Goal: Transaction & Acquisition: Purchase product/service

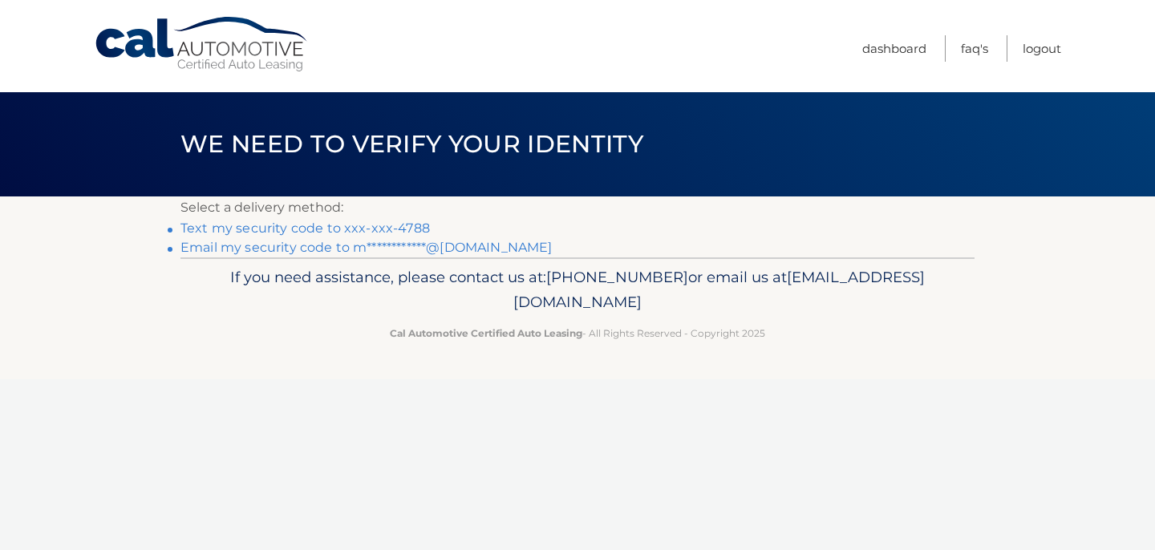
click at [420, 227] on link "Text my security code to xxx-xxx-4788" at bounding box center [304, 227] width 249 height 15
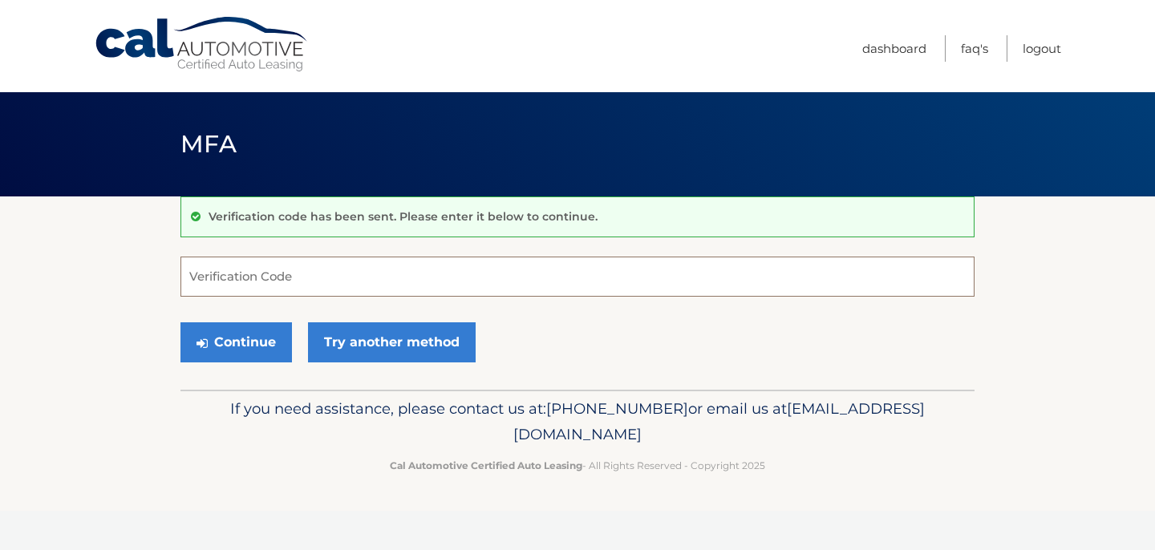
click at [383, 268] on input "Verification Code" at bounding box center [577, 277] width 794 height 40
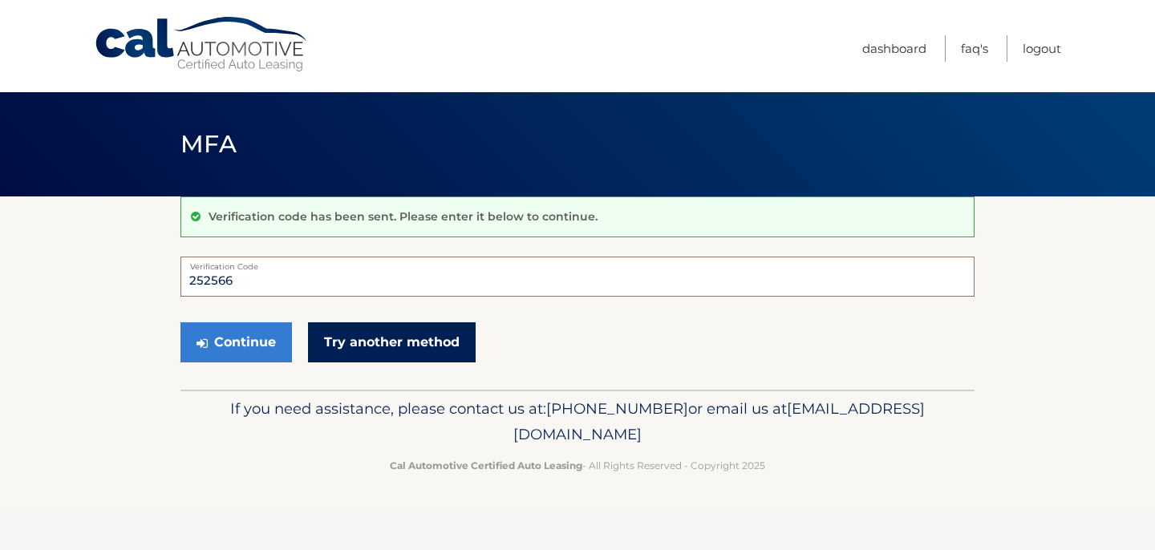
type input "252566"
click at [420, 343] on link "Try another method" at bounding box center [392, 342] width 168 height 40
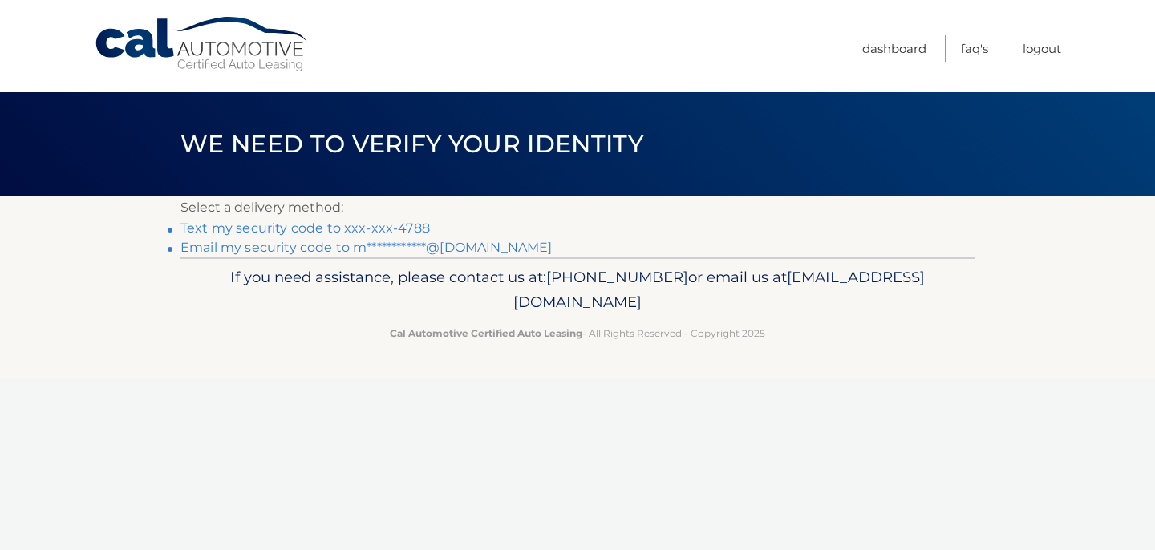
click at [368, 229] on link "Text my security code to xxx-xxx-4788" at bounding box center [304, 227] width 249 height 15
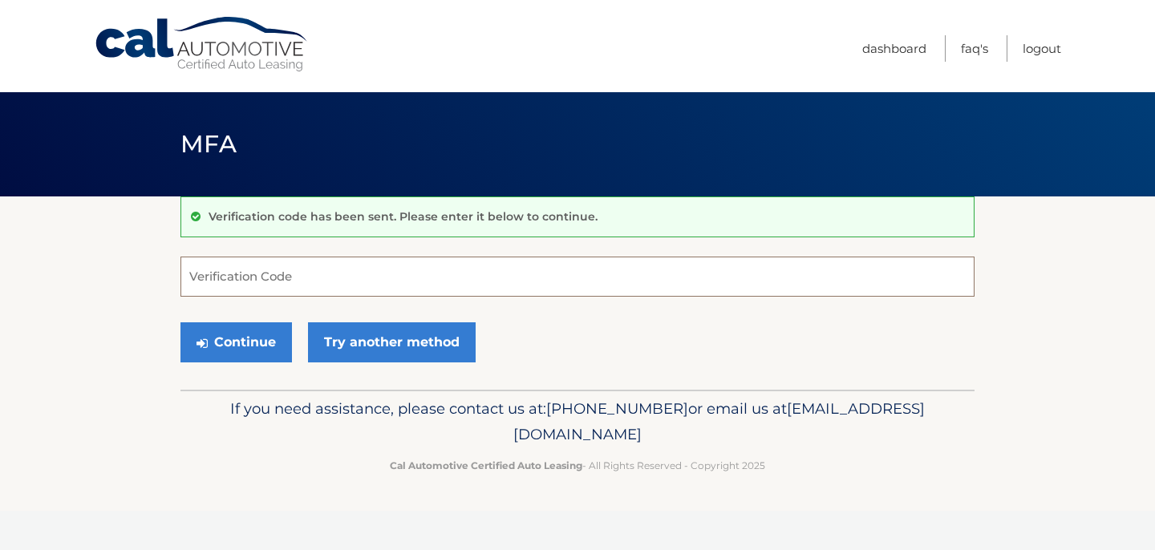
click at [276, 283] on input "Verification Code" at bounding box center [577, 277] width 794 height 40
type input "383841"
click at [235, 346] on button "Continue" at bounding box center [235, 342] width 111 height 40
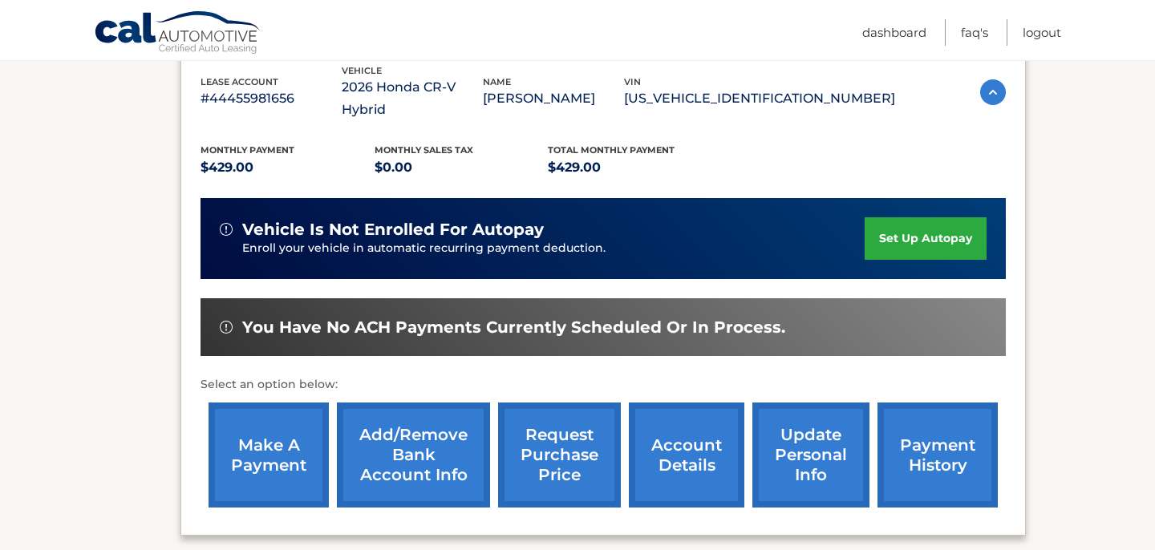
scroll to position [291, 0]
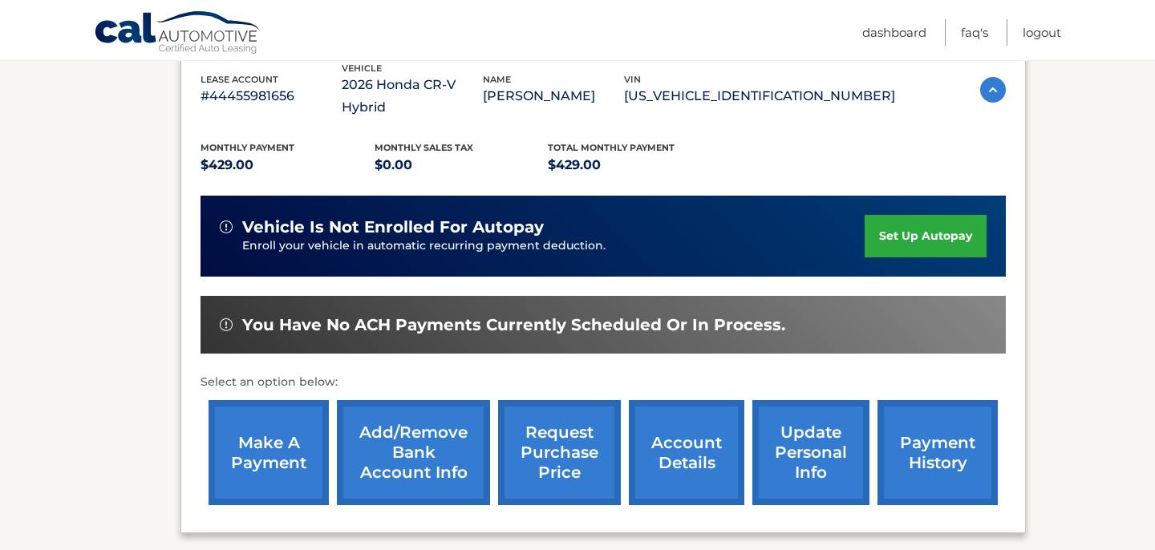
click at [269, 421] on link "make a payment" at bounding box center [268, 452] width 120 height 105
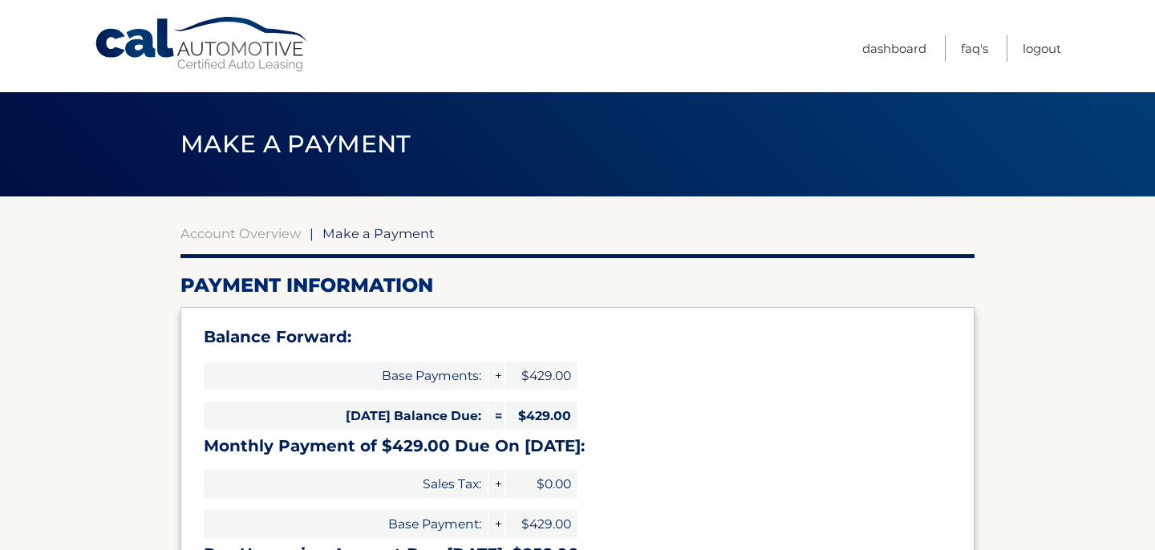
select select "NWQ3NmVlODQtY2MwMi00Njg0LTgyZDgtODA2ODRiMWY0MWVj"
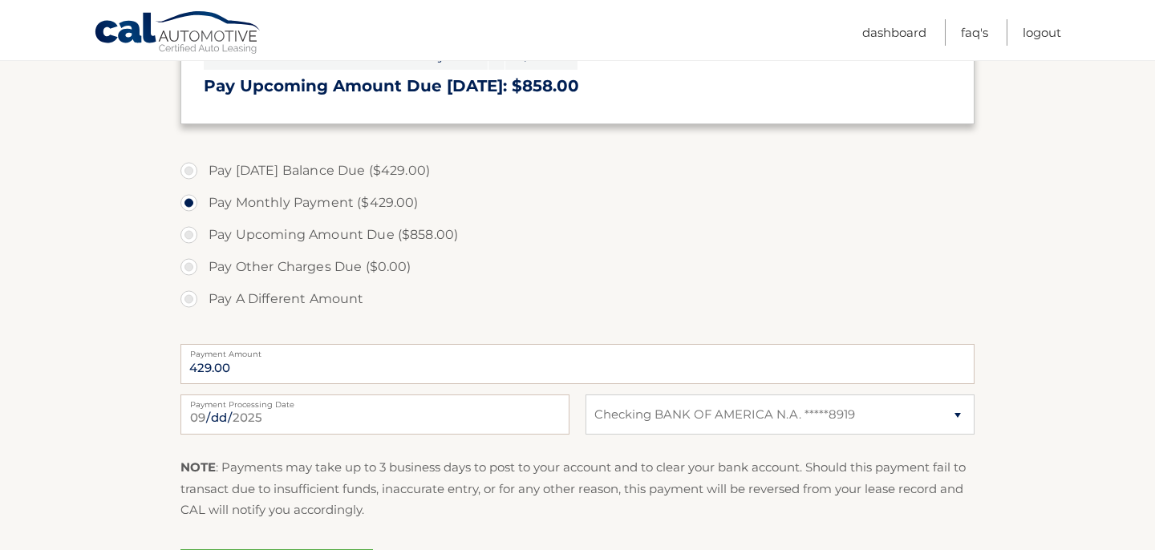
scroll to position [475, 0]
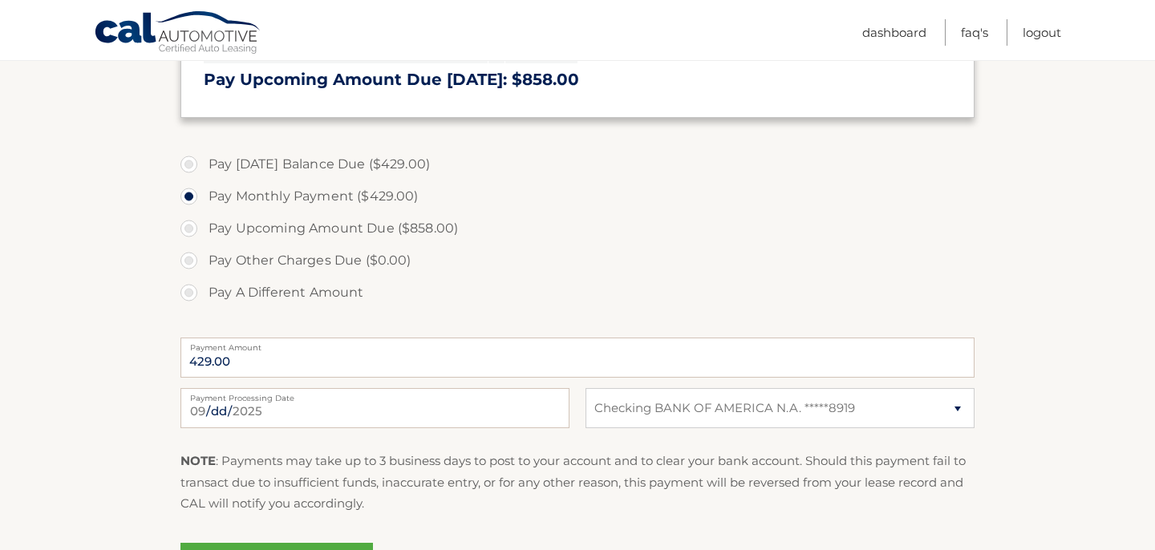
click at [192, 292] on label "Pay A Different Amount" at bounding box center [577, 293] width 794 height 32
click at [192, 292] on input "Pay A Different Amount" at bounding box center [195, 290] width 16 height 26
radio input "true"
click at [261, 354] on input "Payment Amount" at bounding box center [577, 358] width 794 height 40
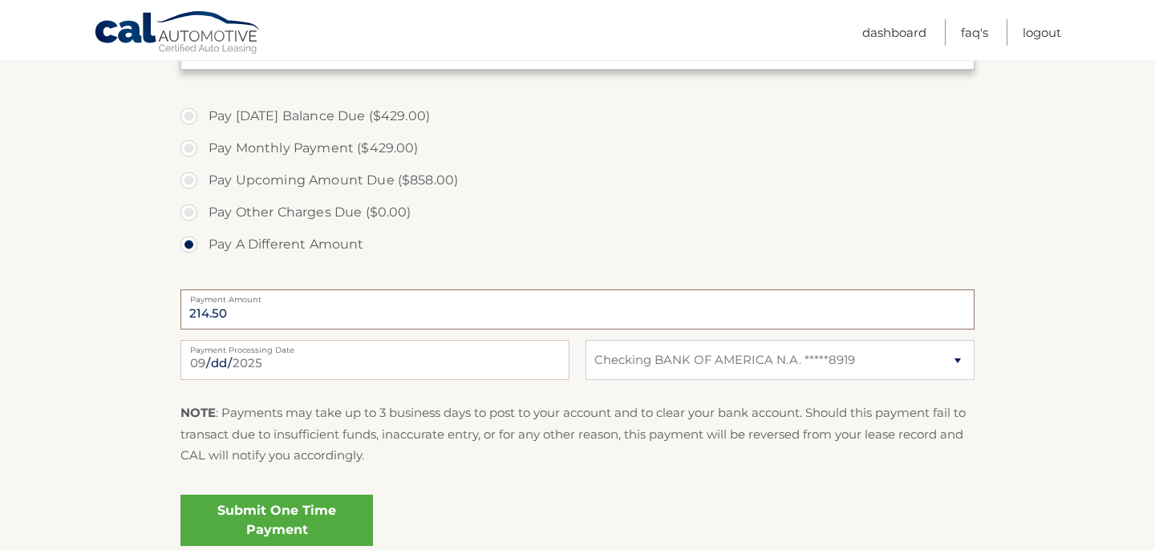
scroll to position [524, 0]
type input "214.50"
click at [288, 510] on link "Submit One Time Payment" at bounding box center [276, 519] width 192 height 51
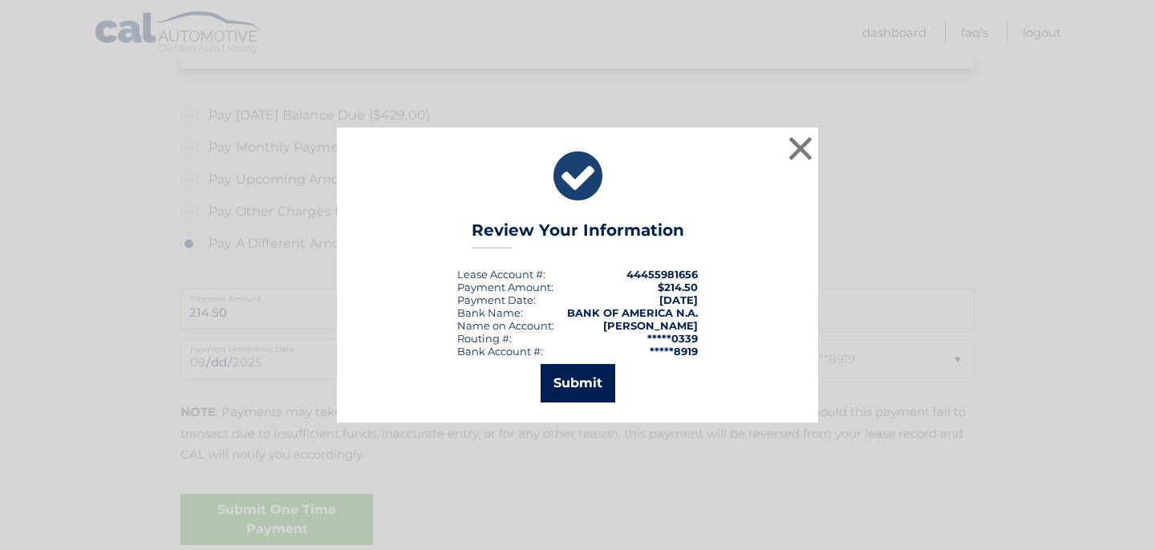
click at [560, 377] on button "Submit" at bounding box center [577, 383] width 75 height 38
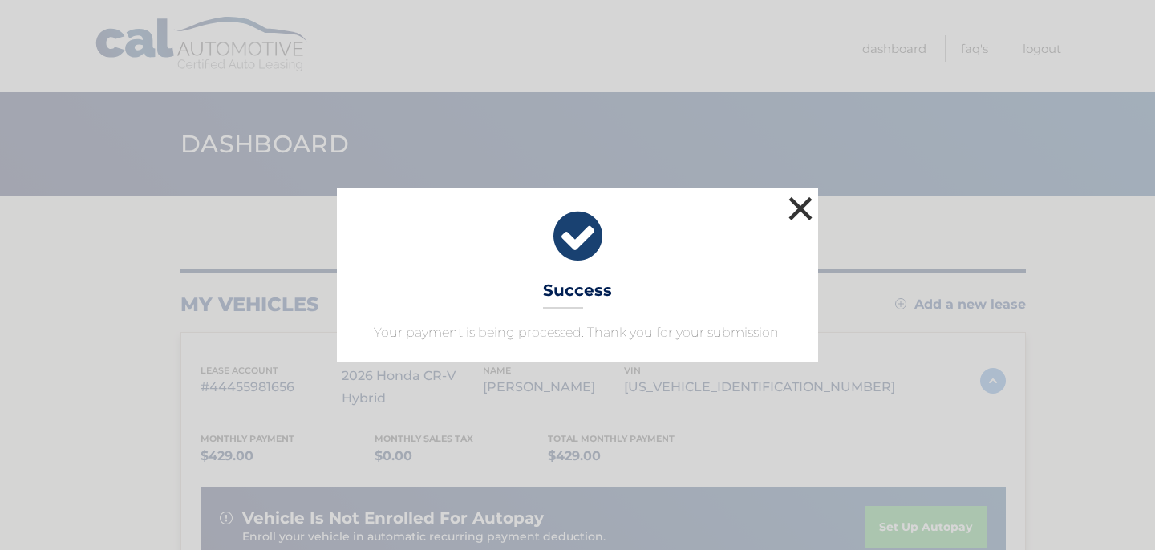
click at [798, 220] on button "×" at bounding box center [800, 208] width 32 height 32
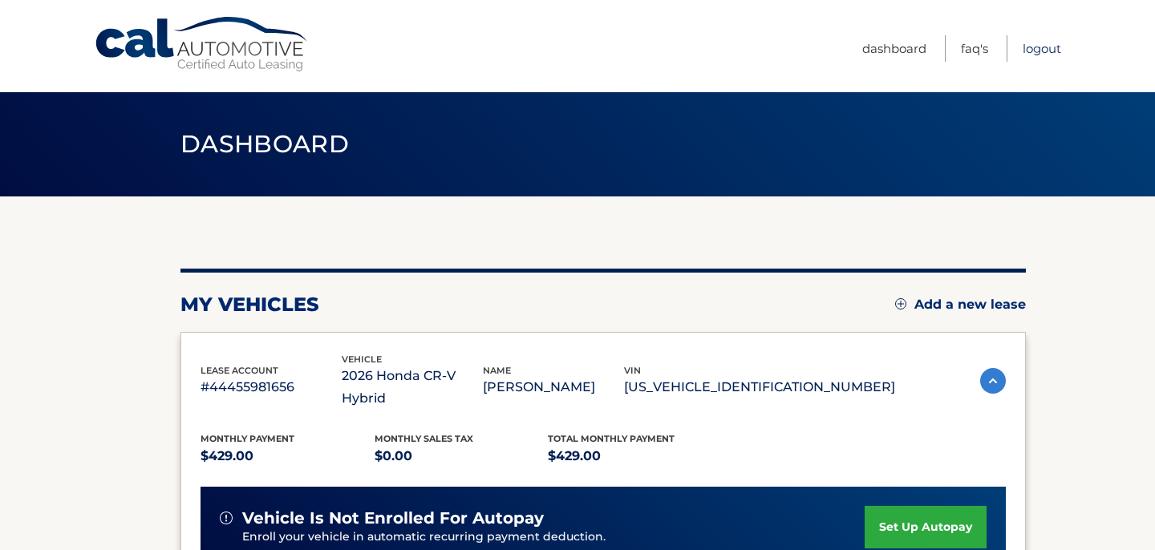
click at [1037, 48] on link "Logout" at bounding box center [1041, 48] width 38 height 26
